Goal: Information Seeking & Learning: Understand process/instructions

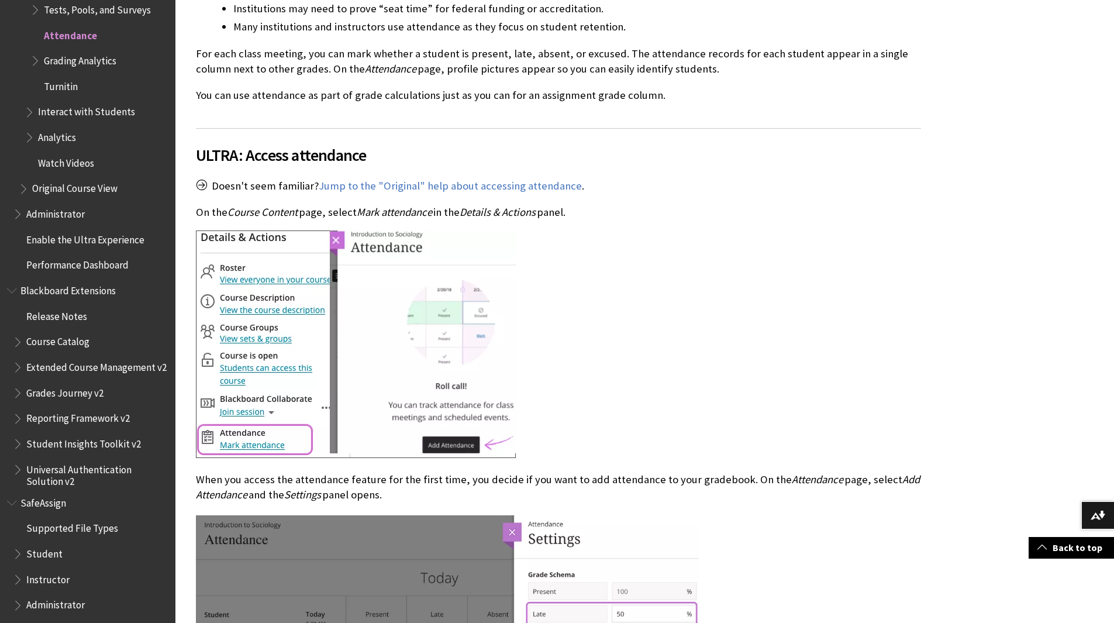
scroll to position [468, 0]
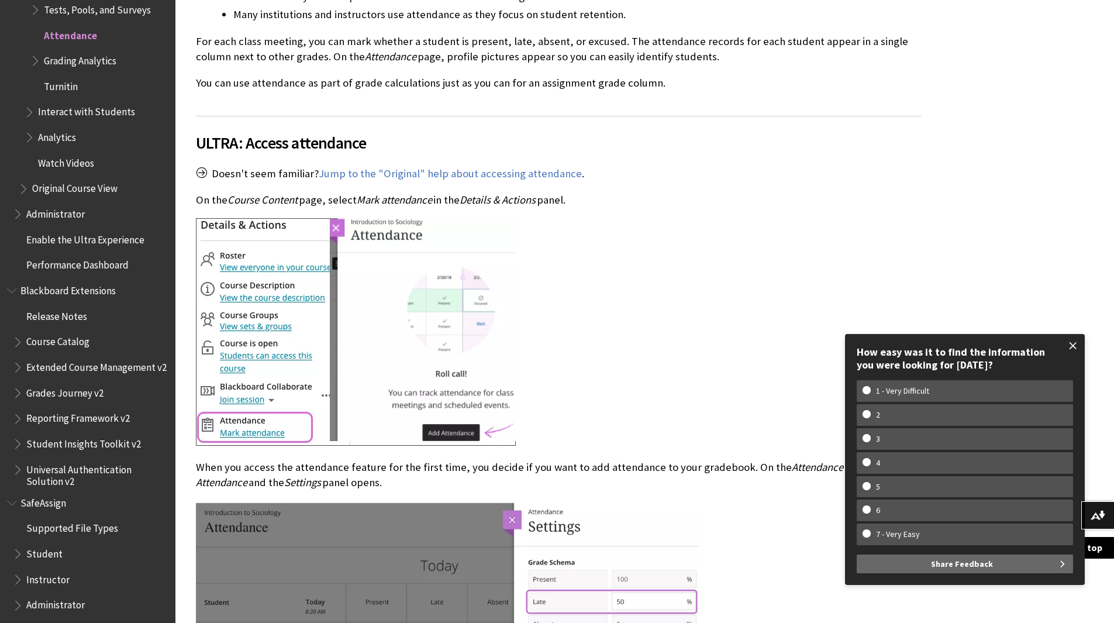
click at [1072, 347] on span at bounding box center [1073, 345] width 25 height 25
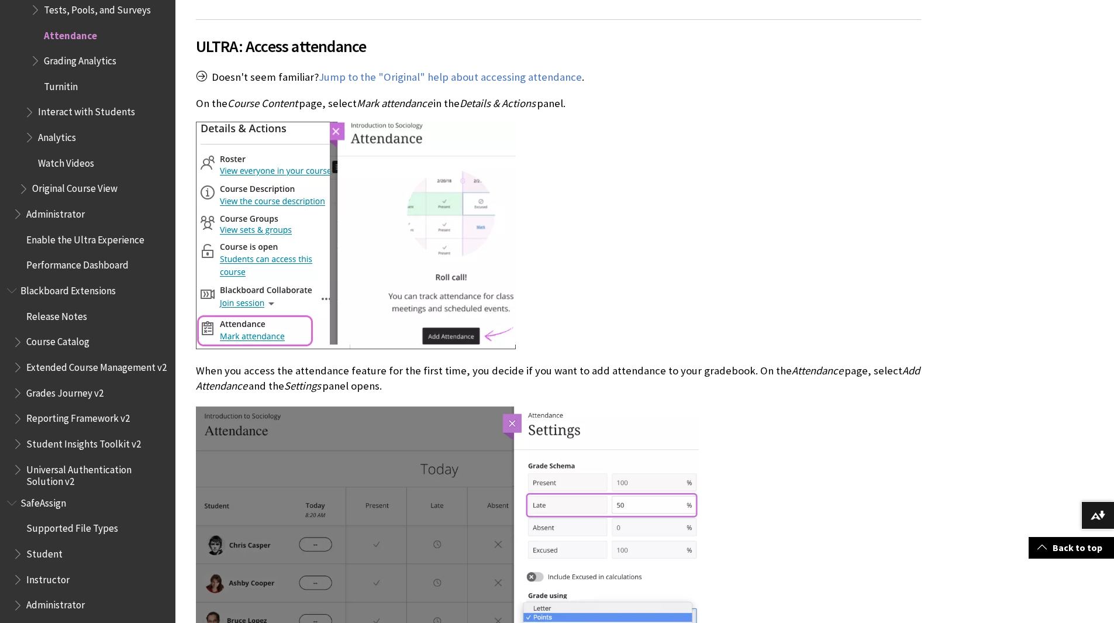
scroll to position [585, 0]
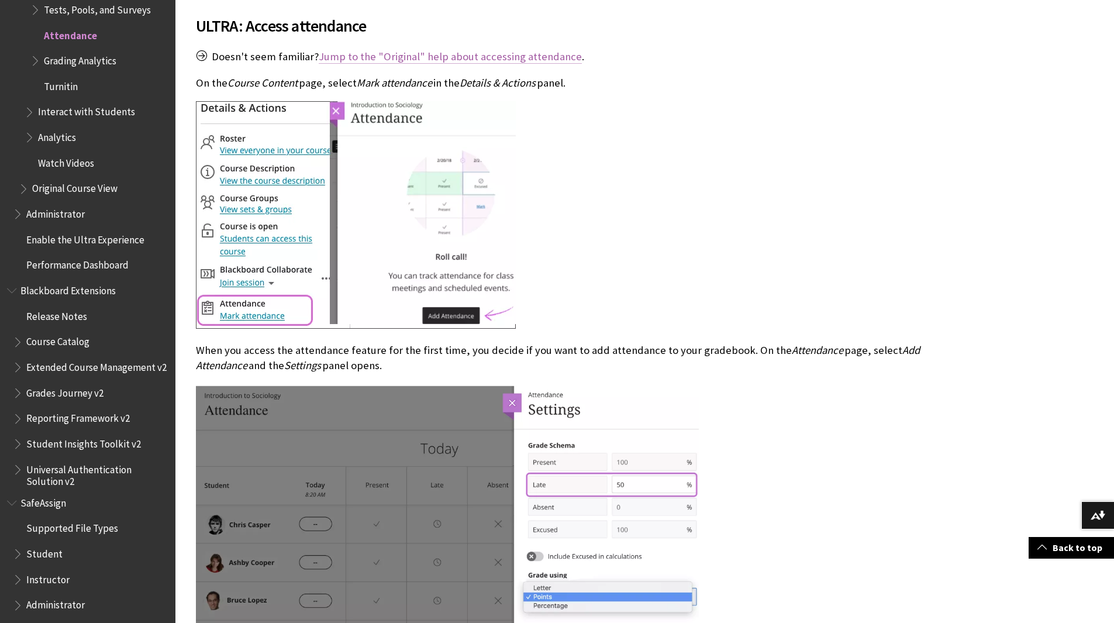
click at [482, 54] on link "Jump to the "Original" help about accessing attendance" at bounding box center [450, 57] width 263 height 14
click at [478, 57] on link "Jump to the "Original" help about accessing attendance" at bounding box center [450, 57] width 263 height 14
click at [450, 54] on link "Jump to the "Original" help about accessing attendance" at bounding box center [450, 57] width 263 height 14
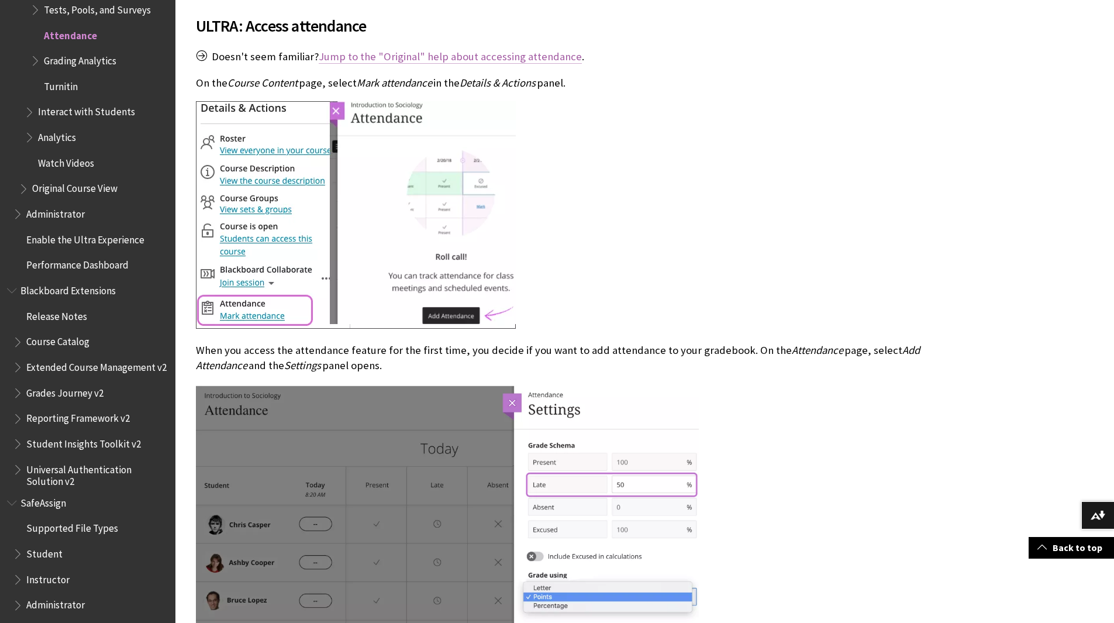
click at [450, 54] on link "Jump to the "Original" help about accessing attendance" at bounding box center [450, 57] width 263 height 14
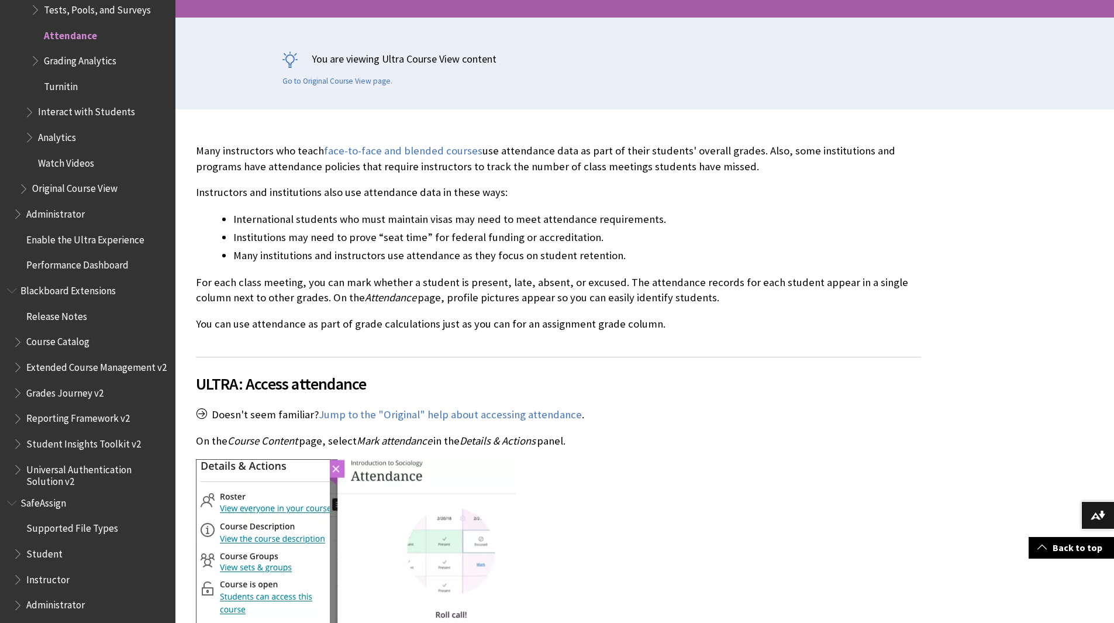
scroll to position [336, 0]
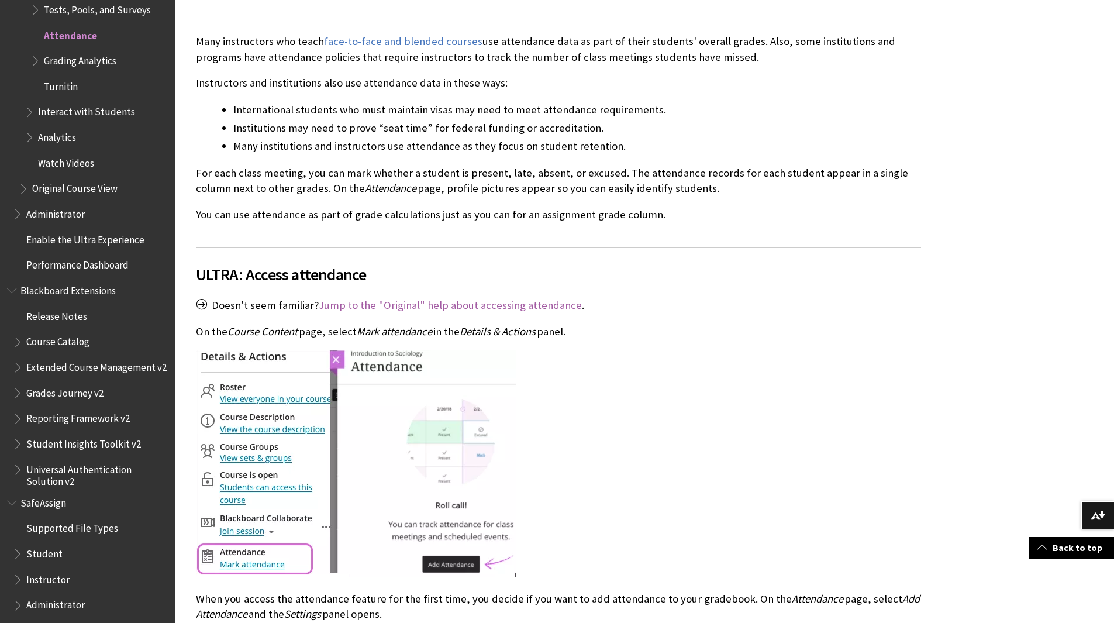
click at [388, 302] on link "Jump to the "Original" help about accessing attendance" at bounding box center [450, 305] width 263 height 14
drag, startPoint x: 588, startPoint y: 301, endPoint x: 317, endPoint y: 309, distance: 271.5
click at [317, 309] on p "Doesn't seem familiar? Jump to the "Original" help about accessing attendance ." at bounding box center [558, 305] width 725 height 15
copy p "Jump to the "Original" help about accessing attendance ."
